Goal: Book appointment/travel/reservation

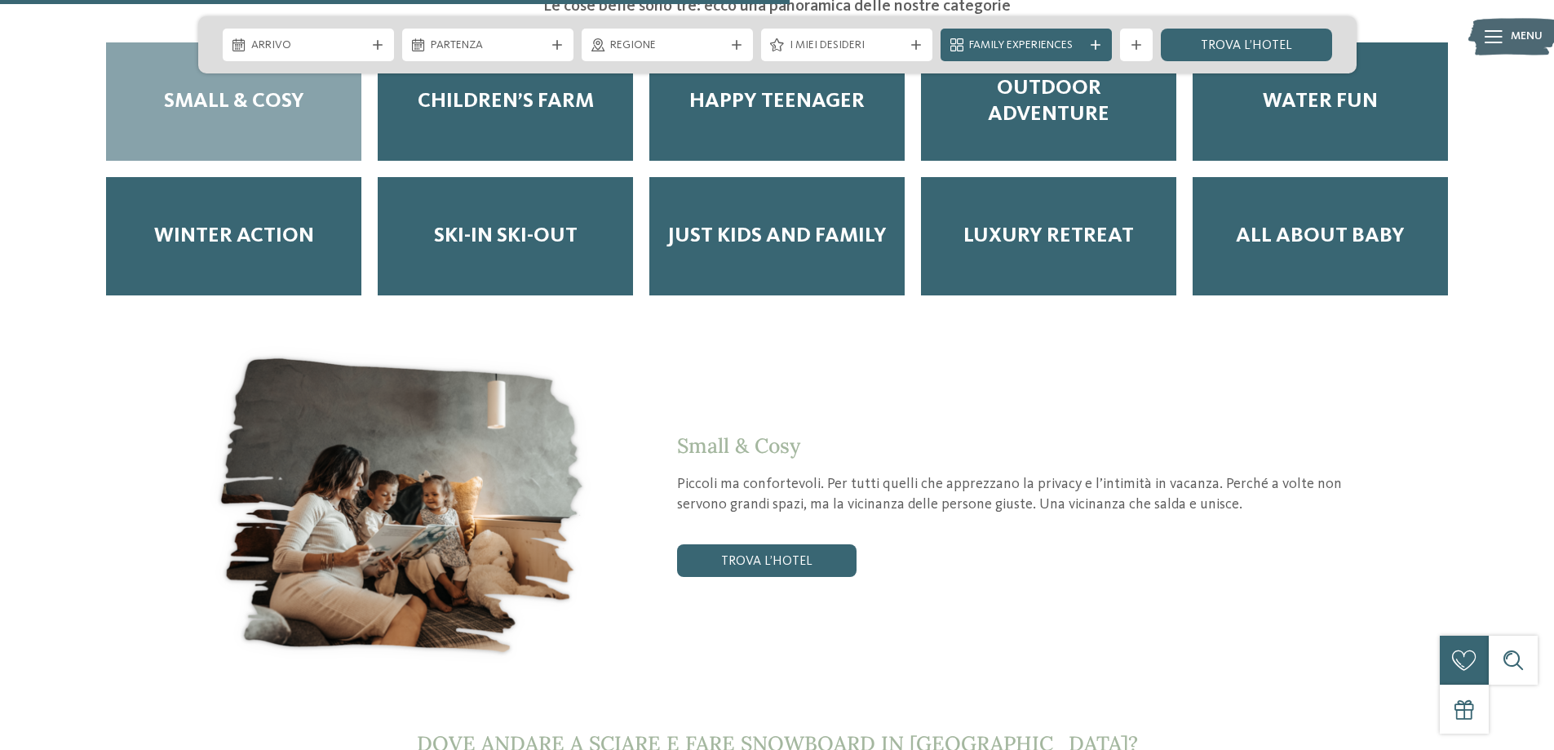
scroll to position [2447, 0]
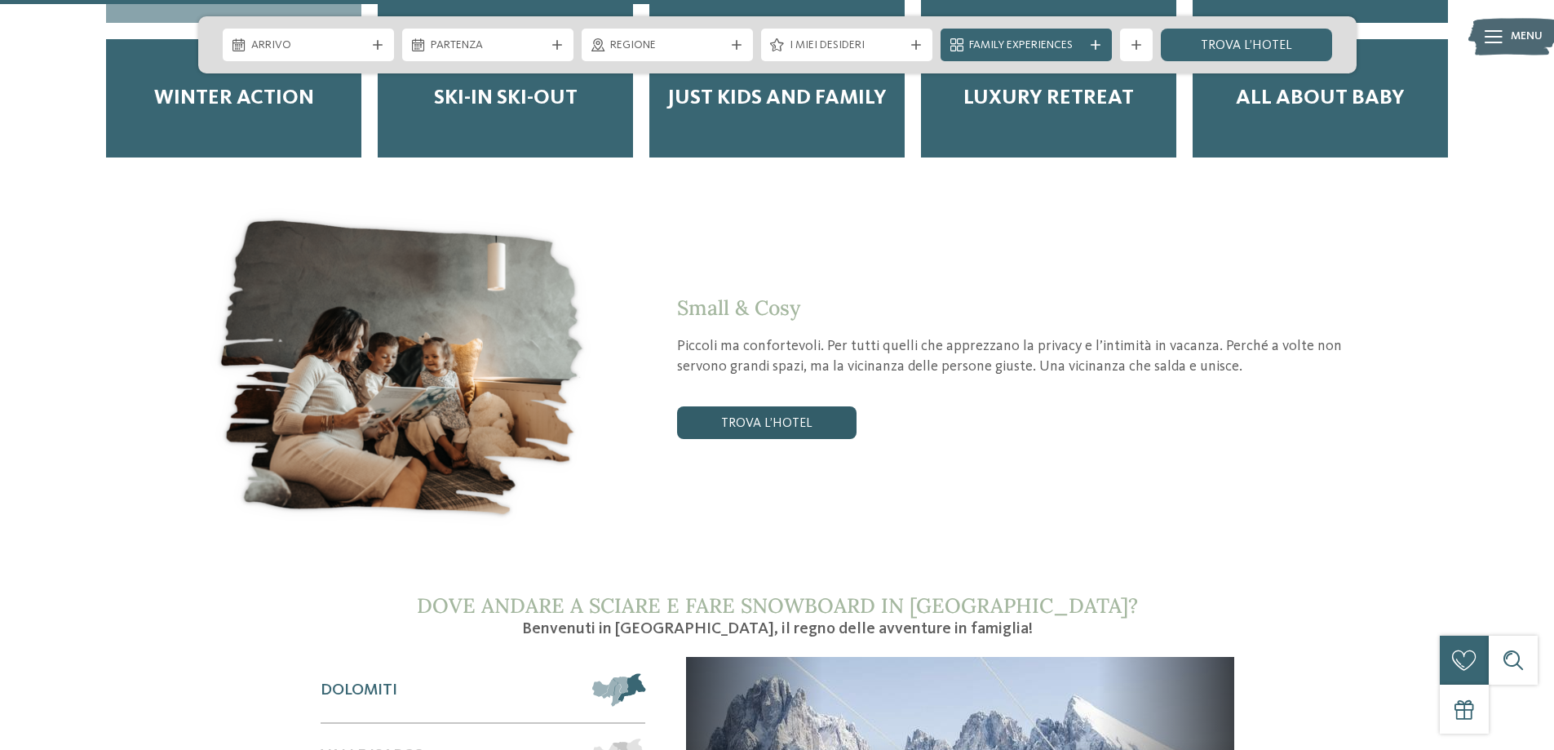
click at [747, 406] on link "trova l’hotel" at bounding box center [766, 422] width 179 height 33
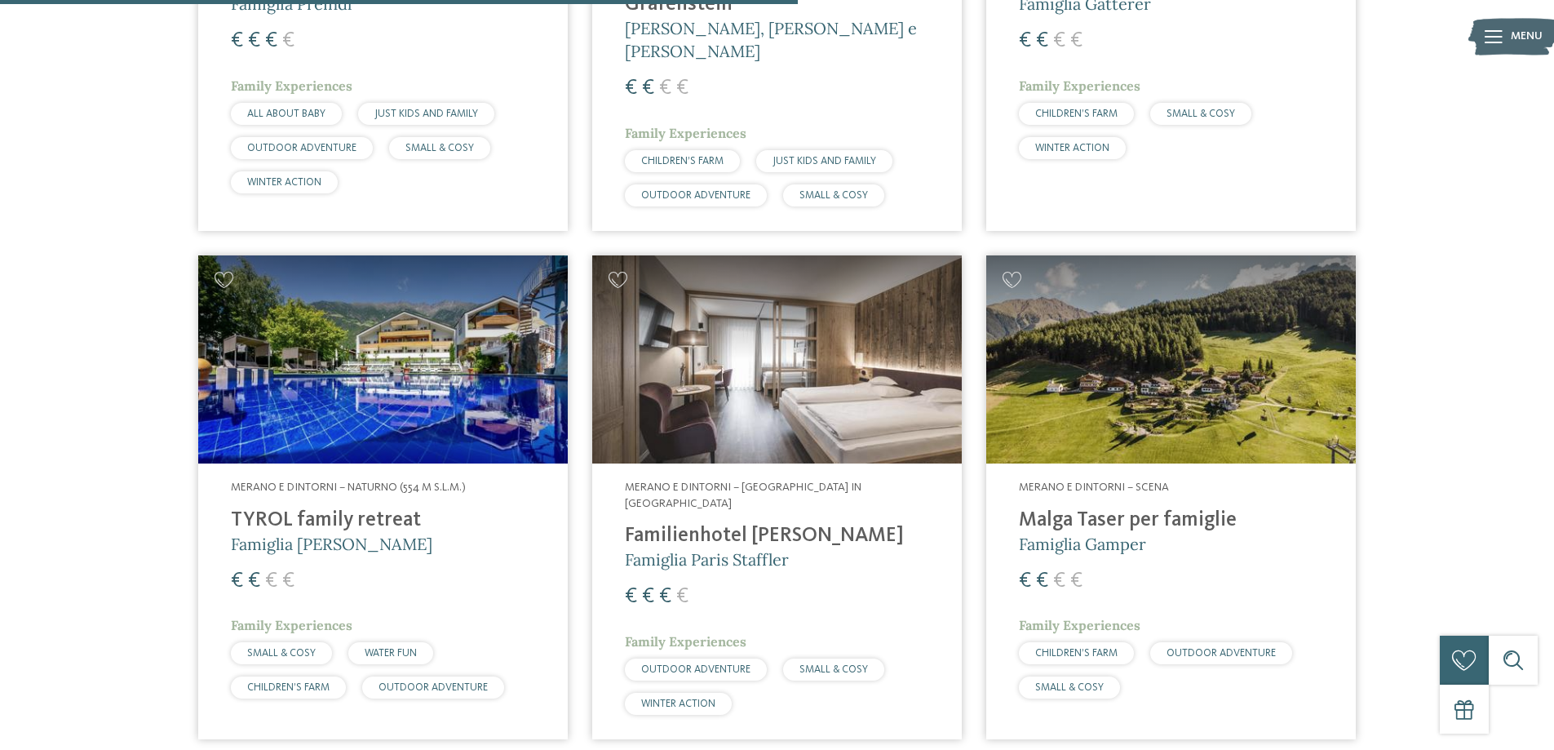
scroll to position [1470, 0]
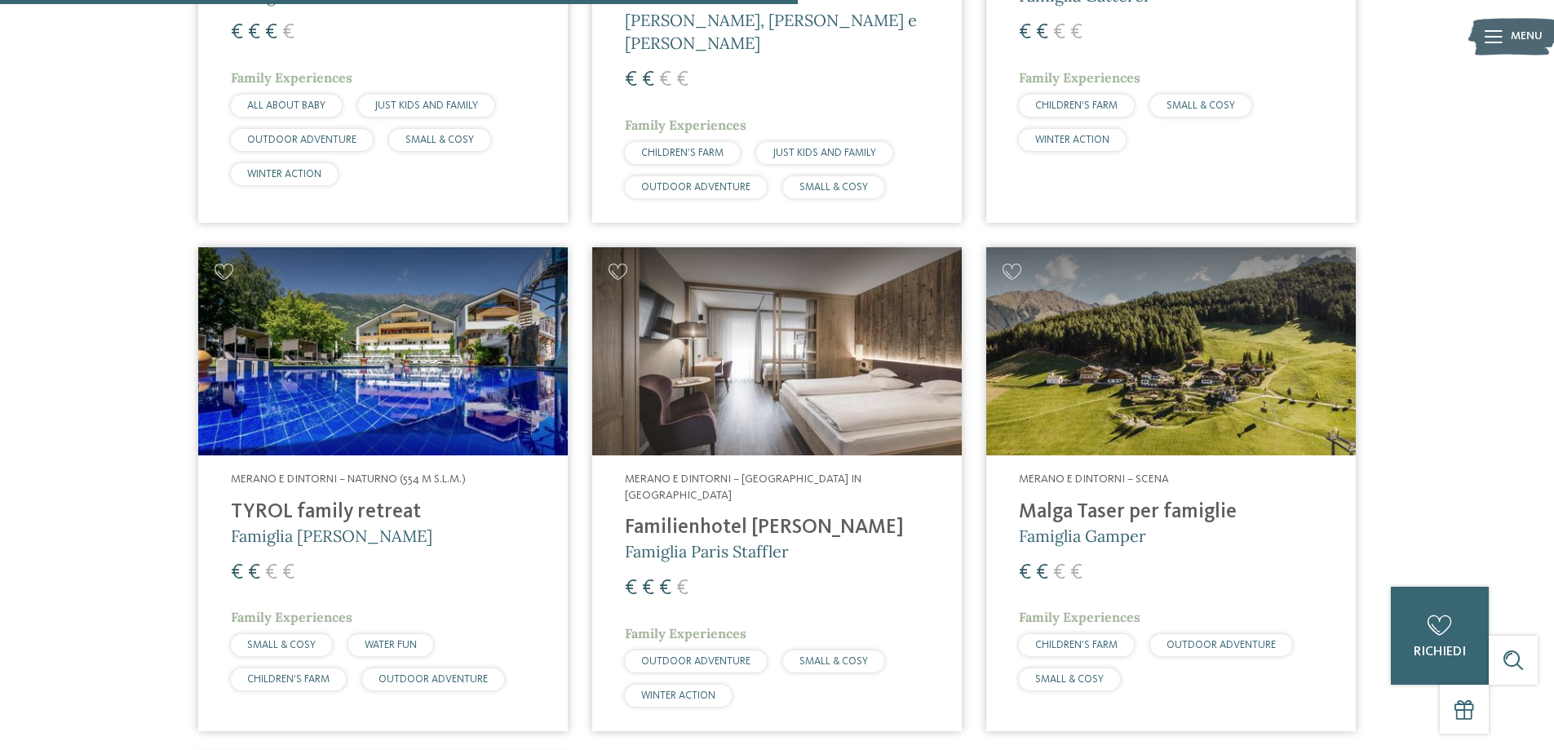
click at [393, 640] on span "WATER FUN" at bounding box center [391, 645] width 52 height 11
